Goal: Find specific page/section: Find specific page/section

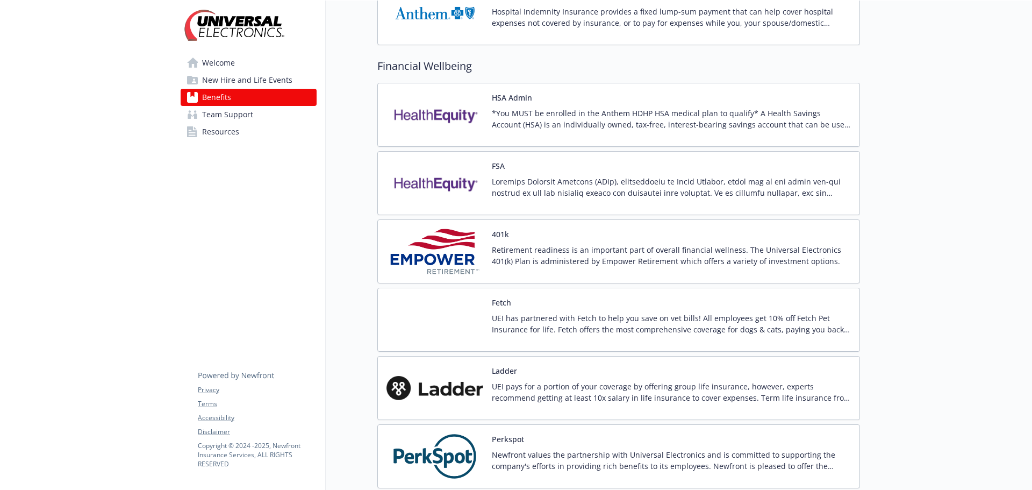
scroll to position [1075, 0]
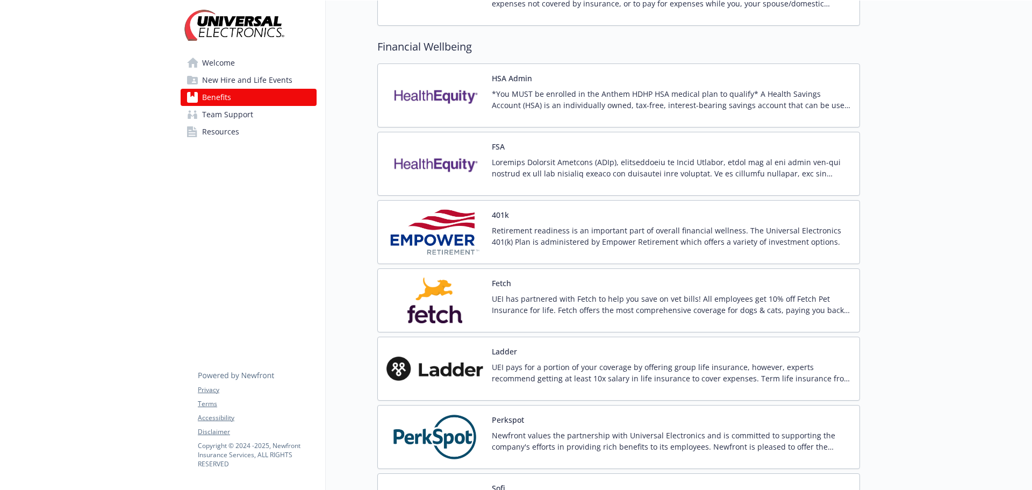
click at [520, 74] on button "HSA Admin" at bounding box center [512, 78] width 40 height 11
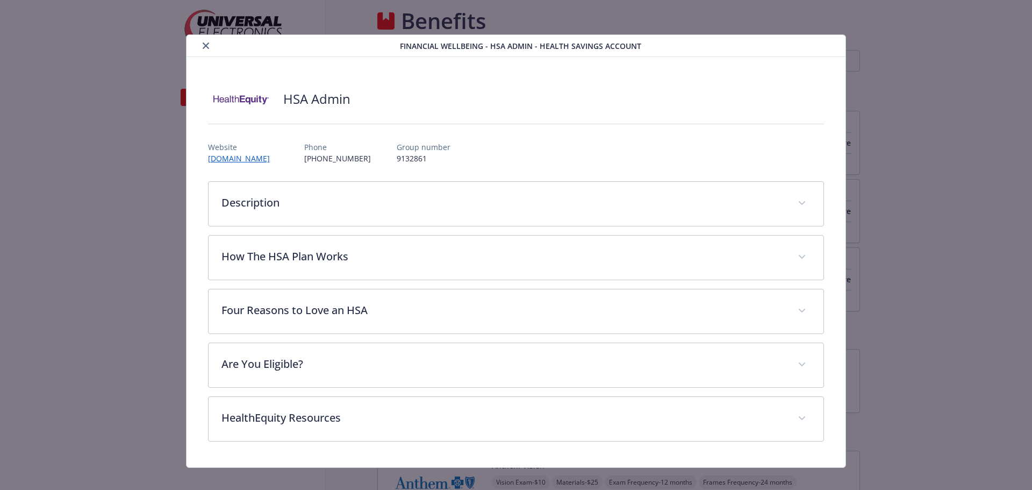
scroll to position [1075, 0]
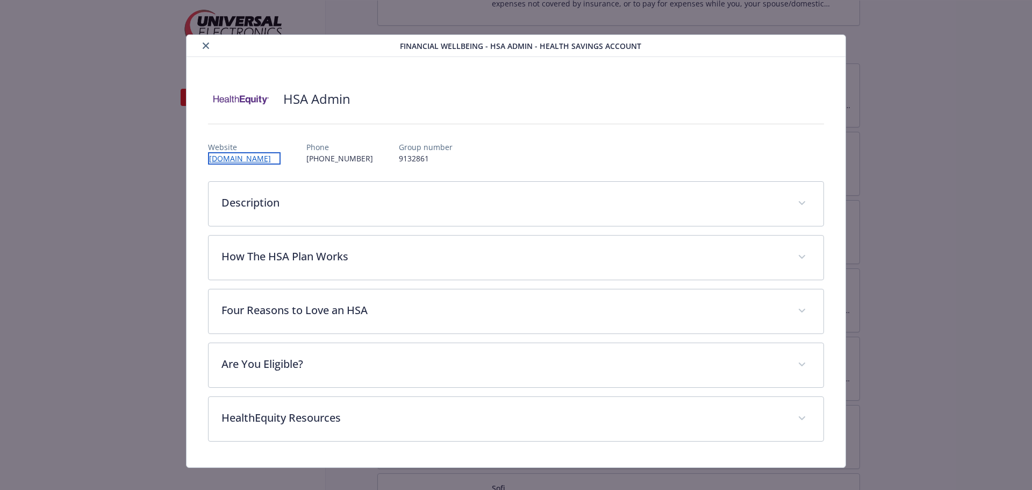
click at [268, 155] on link "[DOMAIN_NAME]" at bounding box center [244, 158] width 73 height 12
